Goal: Task Accomplishment & Management: Use online tool/utility

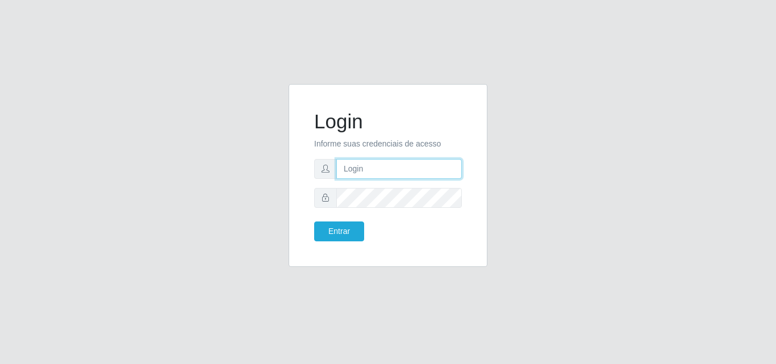
click at [359, 164] on input "text" at bounding box center [399, 169] width 126 height 20
type input "ana@saullus"
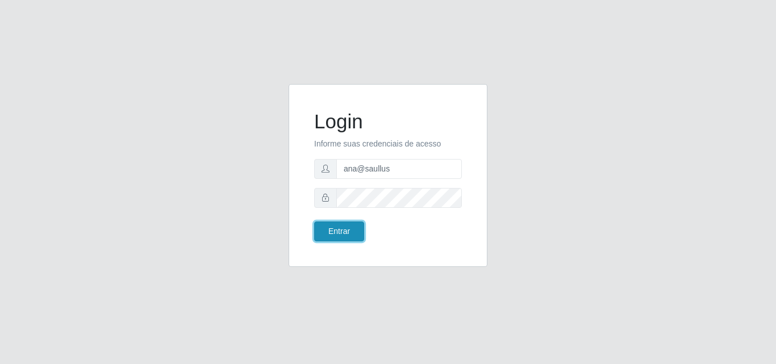
click at [357, 231] on button "Entrar" at bounding box center [339, 232] width 50 height 20
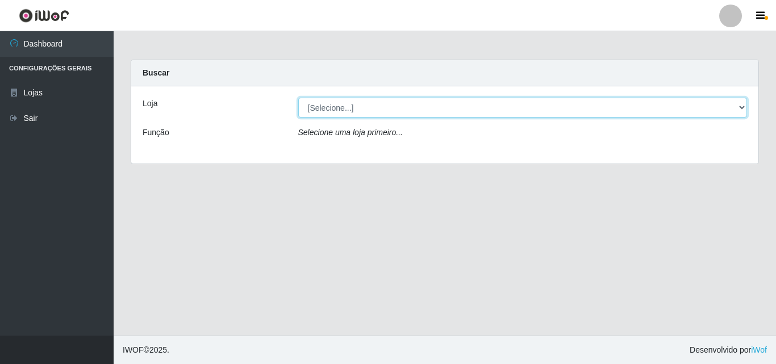
click at [740, 111] on select "[Selecione...] Saullus Supermercados" at bounding box center [522, 108] width 449 height 20
click at [743, 105] on select "[Selecione...] Saullus Supermercados" at bounding box center [522, 108] width 449 height 20
click at [739, 109] on select "[Selecione...] Saullus Supermercados" at bounding box center [522, 108] width 449 height 20
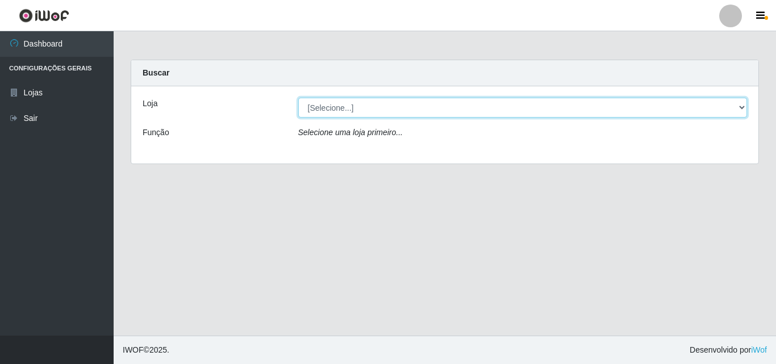
select select "423"
click at [298, 98] on select "[Selecione...] Saullus Supermercados" at bounding box center [522, 108] width 449 height 20
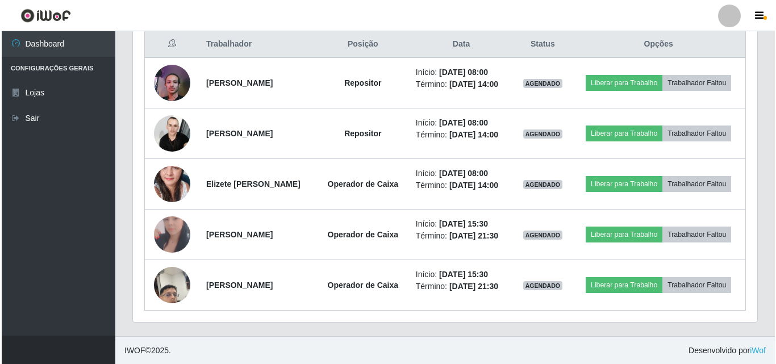
scroll to position [441, 0]
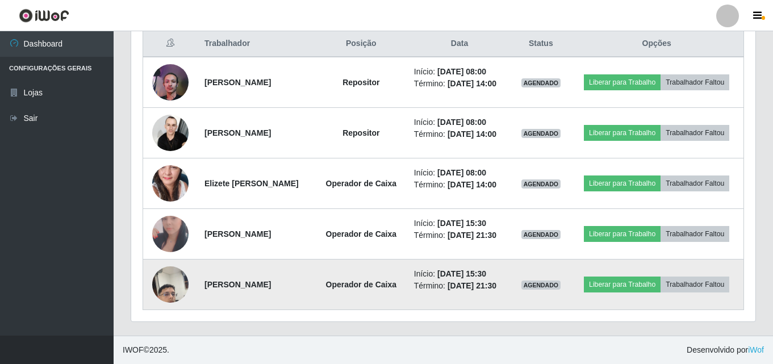
click at [177, 290] on img at bounding box center [170, 284] width 36 height 65
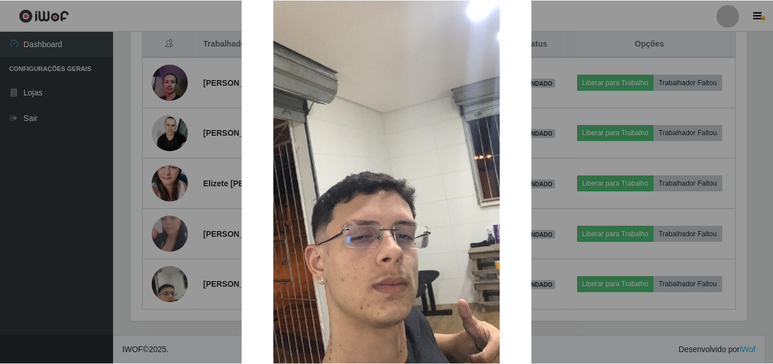
scroll to position [57, 0]
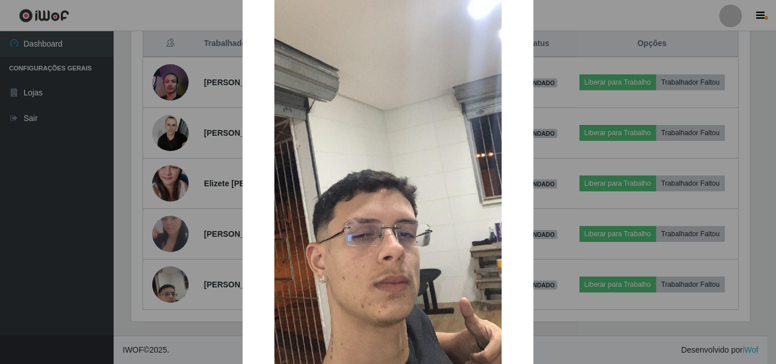
click at [163, 319] on div "× OK Cancel" at bounding box center [388, 182] width 776 height 364
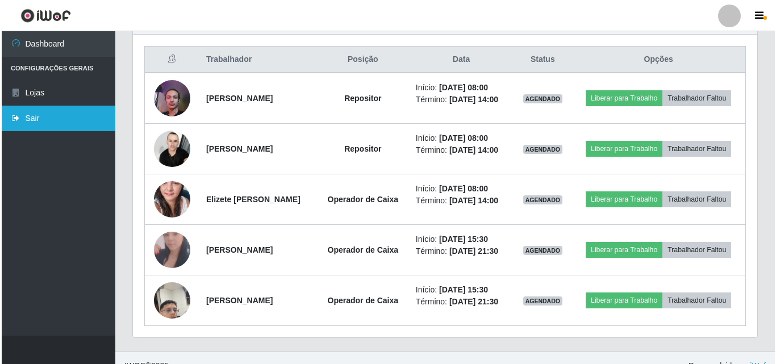
scroll to position [441, 0]
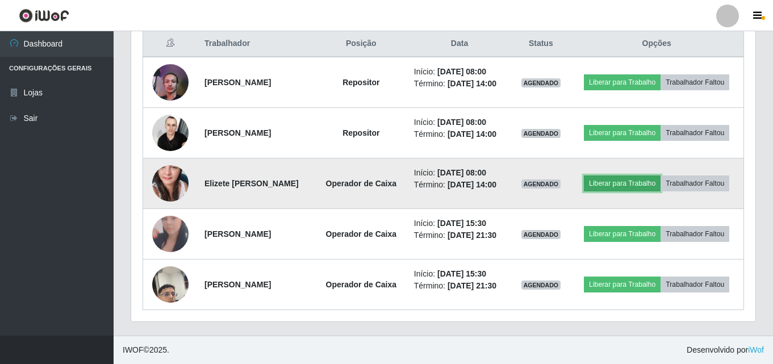
click at [644, 178] on button "Liberar para Trabalho" at bounding box center [622, 184] width 77 height 16
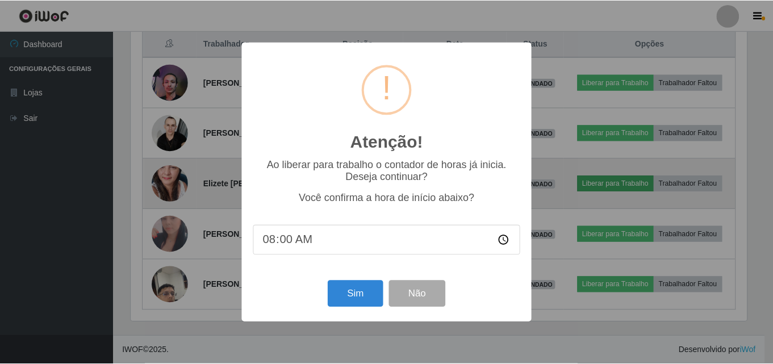
scroll to position [236, 619]
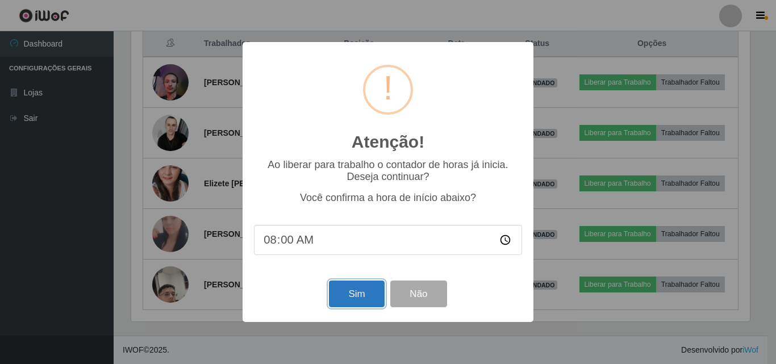
click at [369, 301] on button "Sim" at bounding box center [356, 294] width 55 height 27
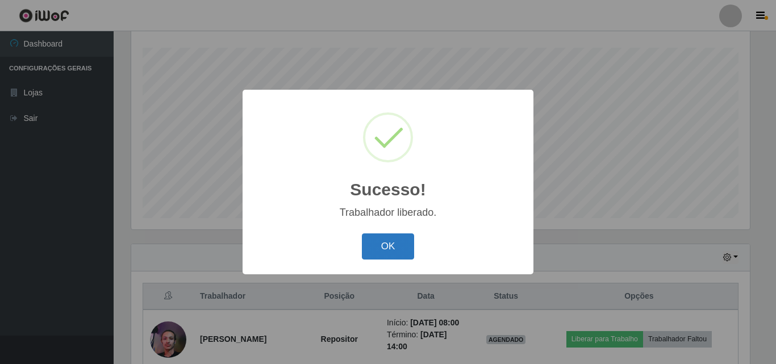
click at [399, 252] on button "OK" at bounding box center [388, 247] width 53 height 27
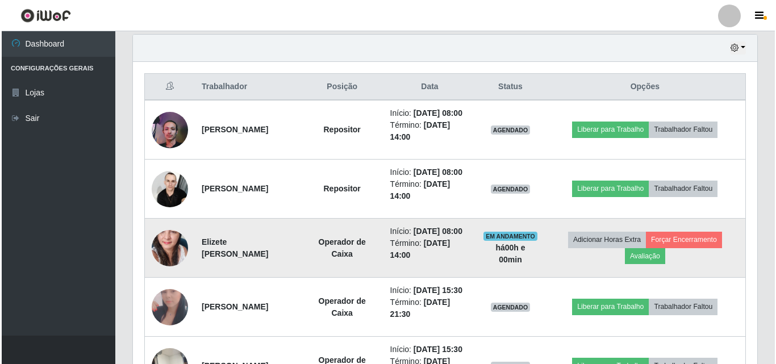
scroll to position [415, 0]
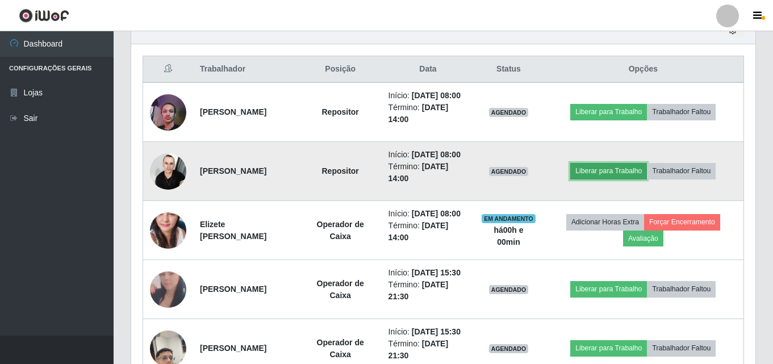
click at [639, 179] on button "Liberar para Trabalho" at bounding box center [608, 171] width 77 height 16
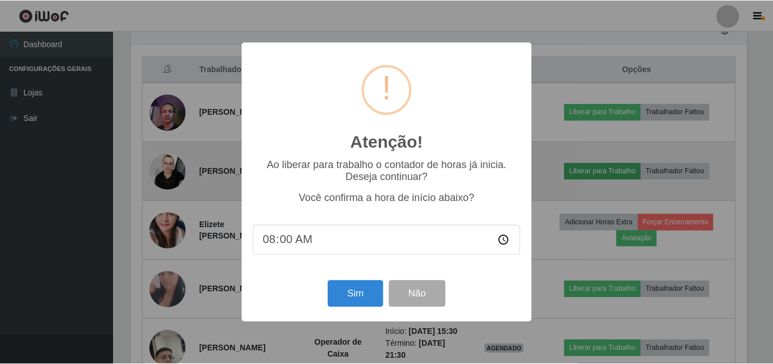
scroll to position [236, 619]
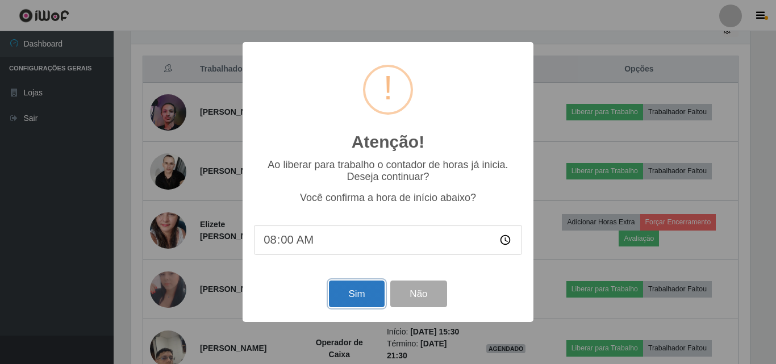
click at [330, 301] on button "Sim" at bounding box center [356, 294] width 55 height 27
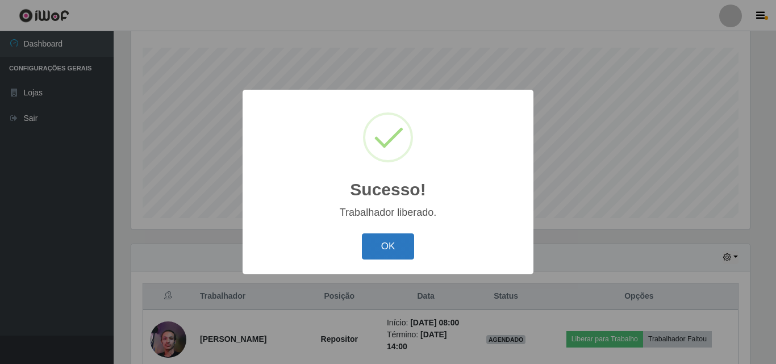
click at [402, 238] on button "OK" at bounding box center [388, 247] width 53 height 27
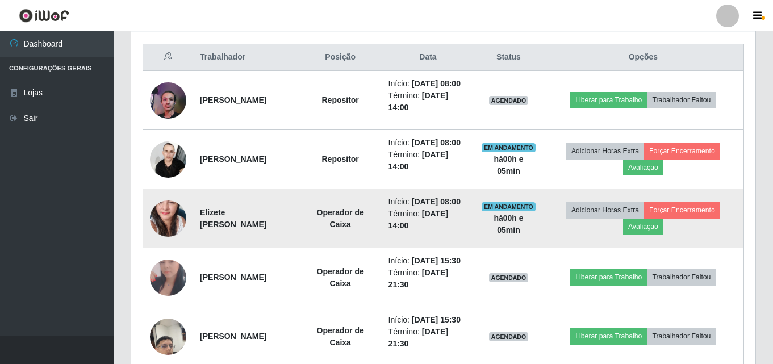
scroll to position [472, 0]
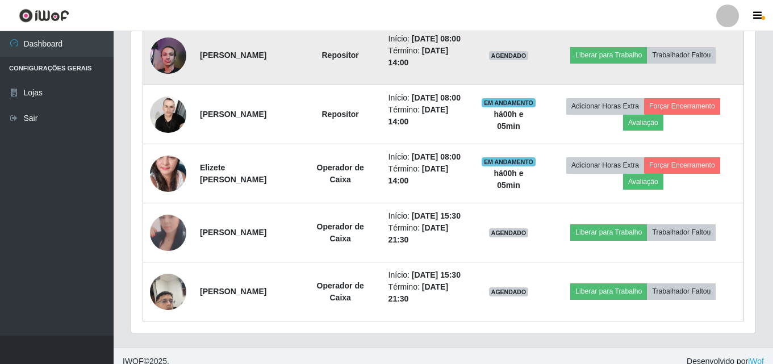
click at [161, 62] on img at bounding box center [168, 55] width 36 height 49
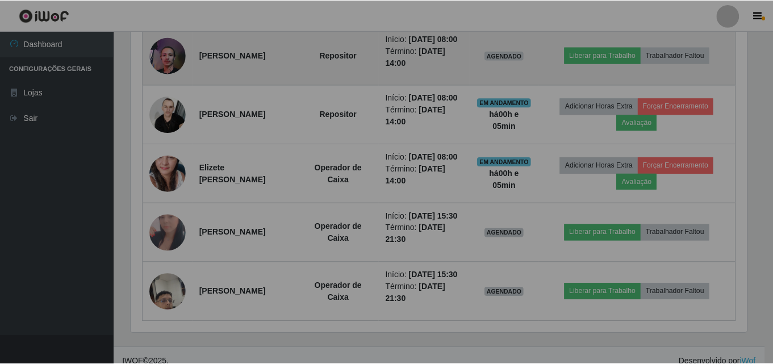
scroll to position [236, 624]
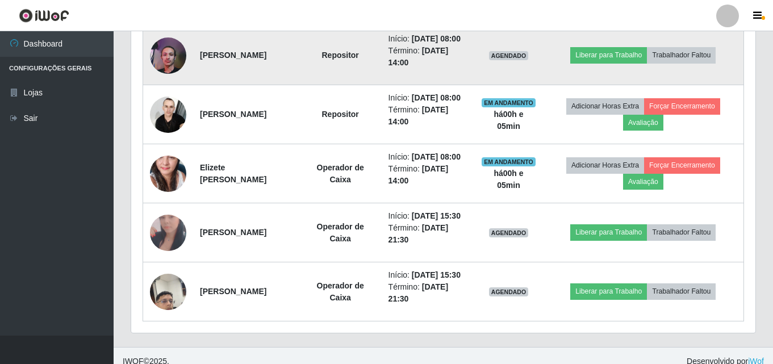
click at [161, 62] on img at bounding box center [168, 55] width 36 height 49
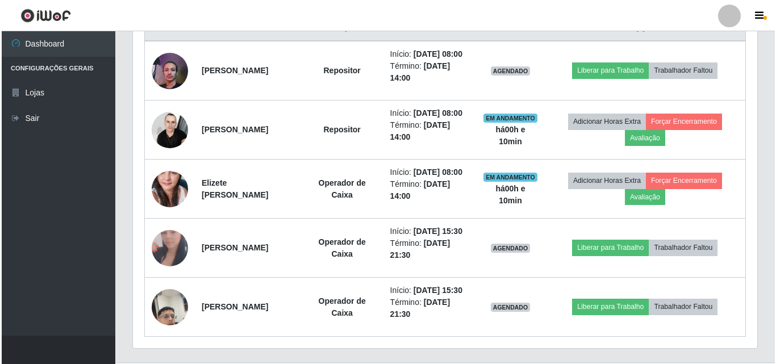
scroll to position [373, 0]
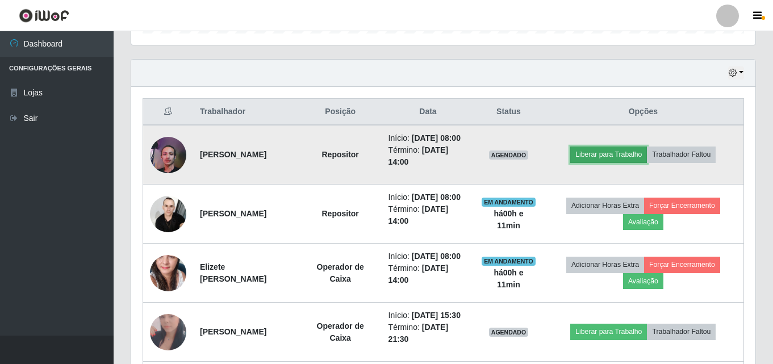
click at [615, 162] on button "Liberar para Trabalho" at bounding box center [608, 155] width 77 height 16
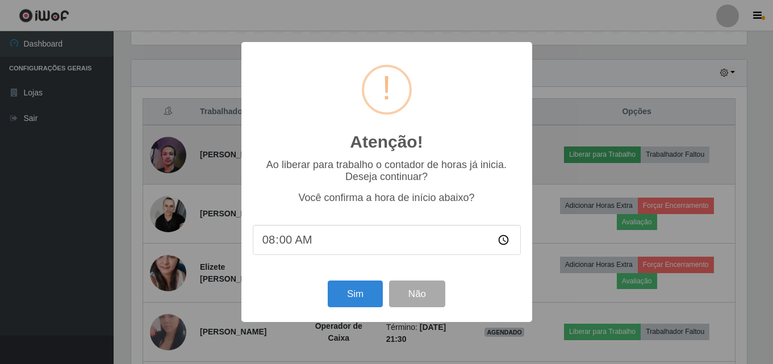
scroll to position [236, 619]
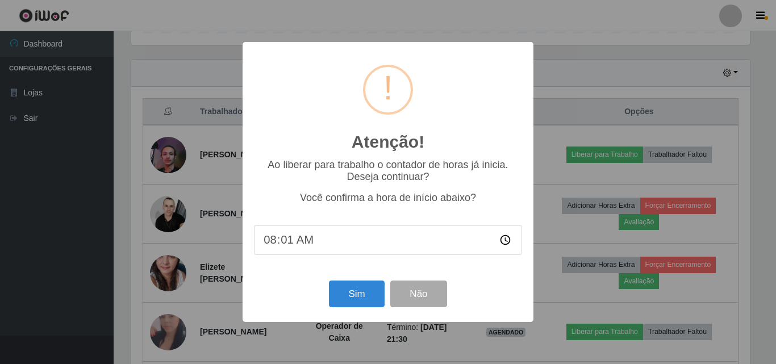
type input "08:11"
click at [355, 300] on button "Sim" at bounding box center [356, 294] width 55 height 27
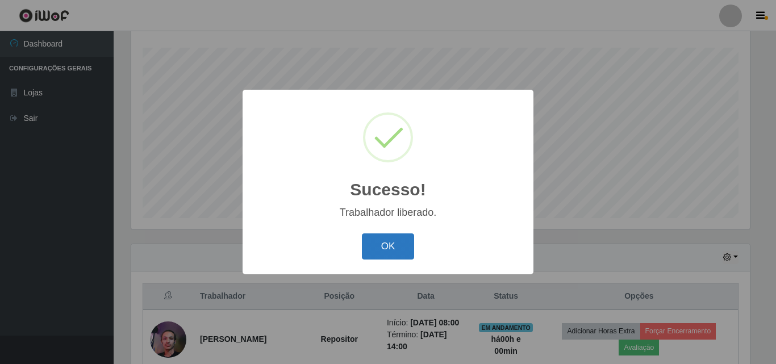
click at [391, 251] on button "OK" at bounding box center [388, 247] width 53 height 27
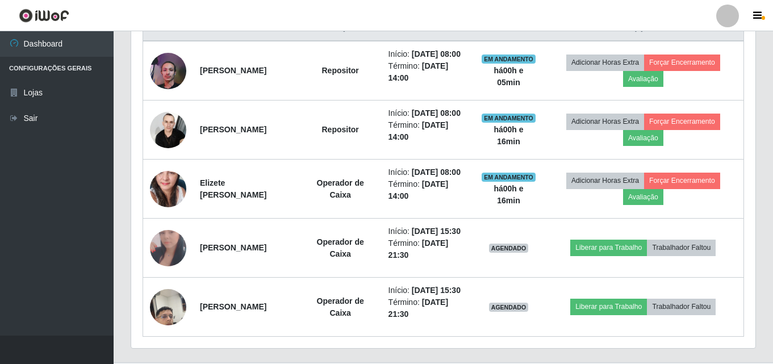
scroll to position [472, 0]
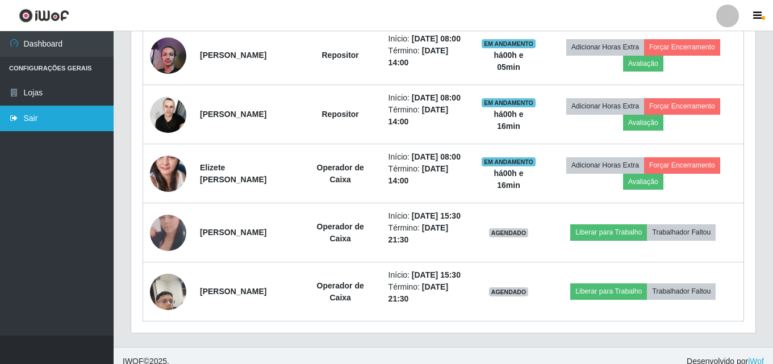
click at [38, 120] on link "Sair" at bounding box center [57, 119] width 114 height 26
